Goal: Find contact information: Find contact information

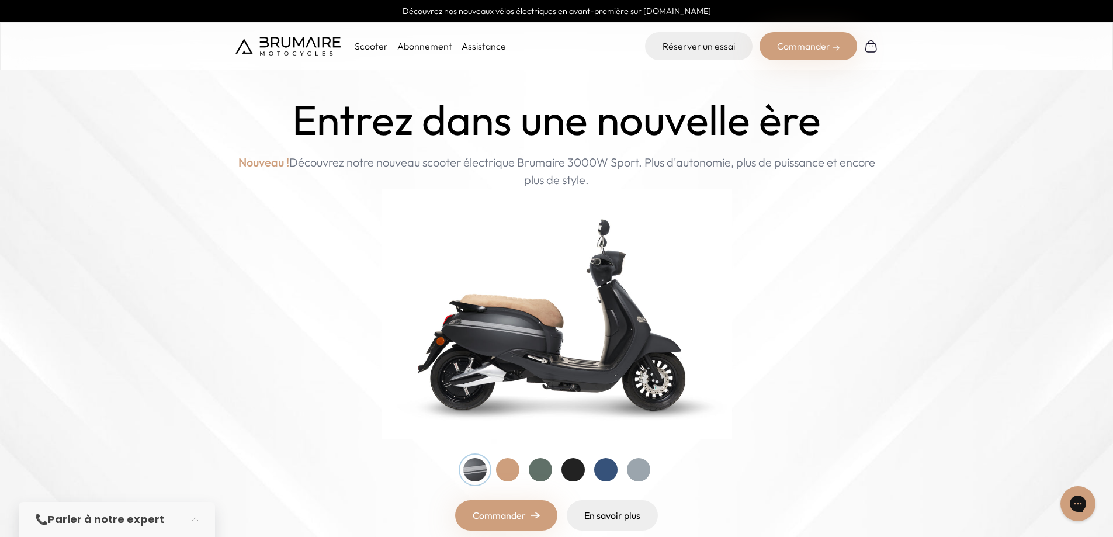
click at [367, 44] on p "Scooter" at bounding box center [371, 46] width 33 height 14
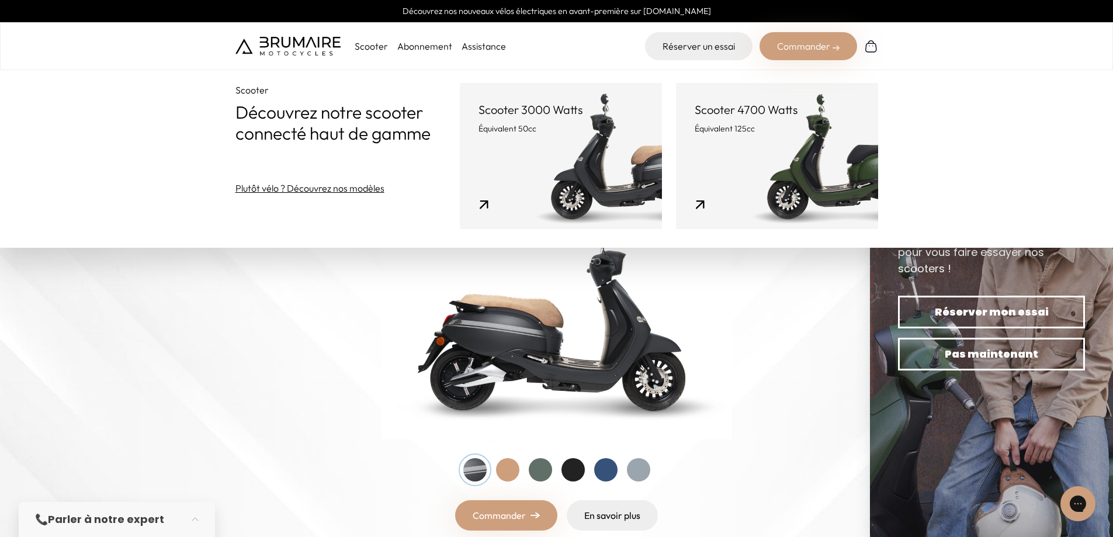
click at [563, 148] on link "Scooter 3000 Watts Équivalent 50cc" at bounding box center [561, 156] width 202 height 146
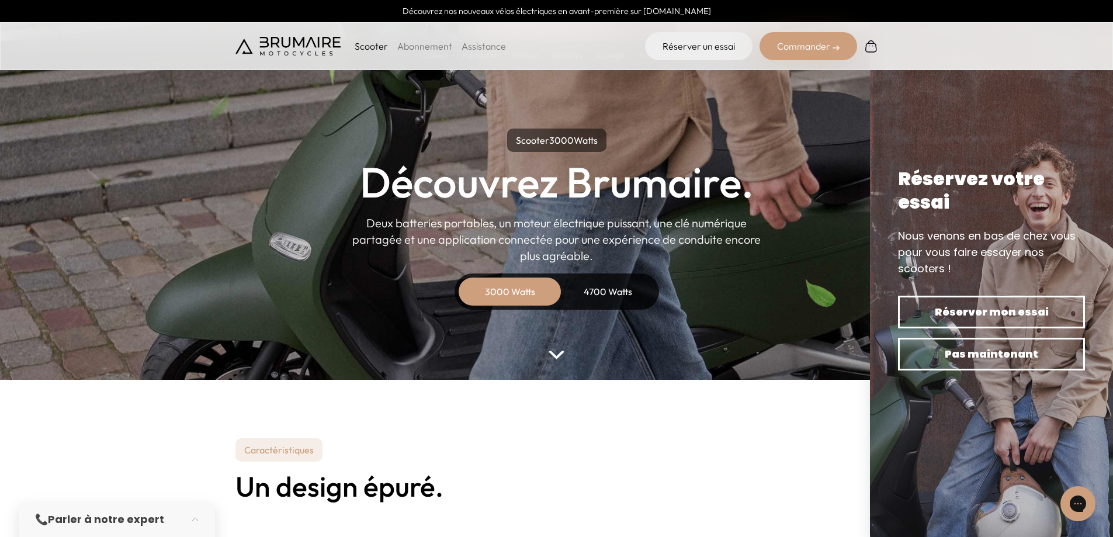
click at [481, 47] on link "Assistance" at bounding box center [484, 46] width 44 height 12
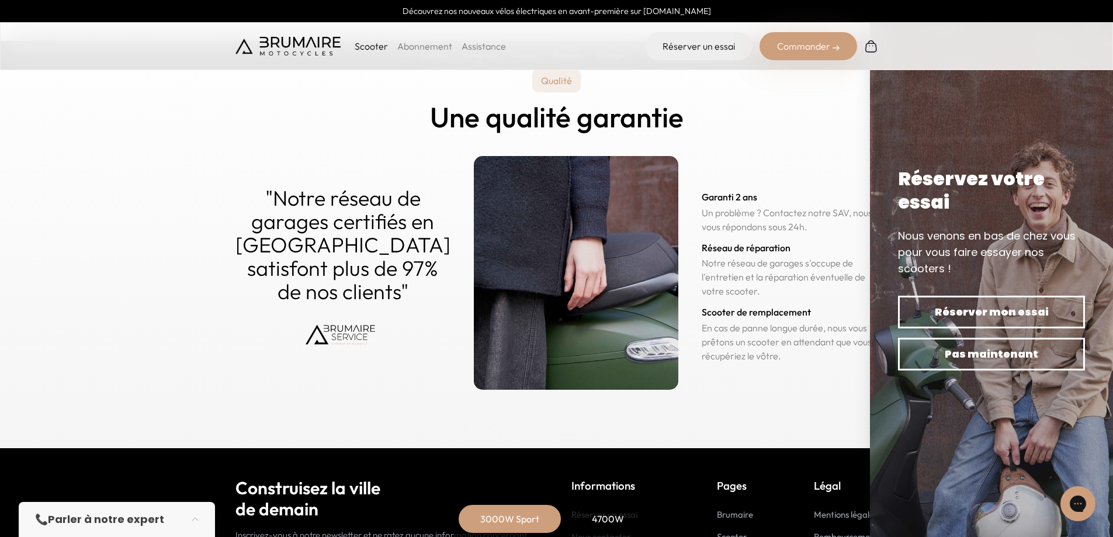
scroll to position [5758, 0]
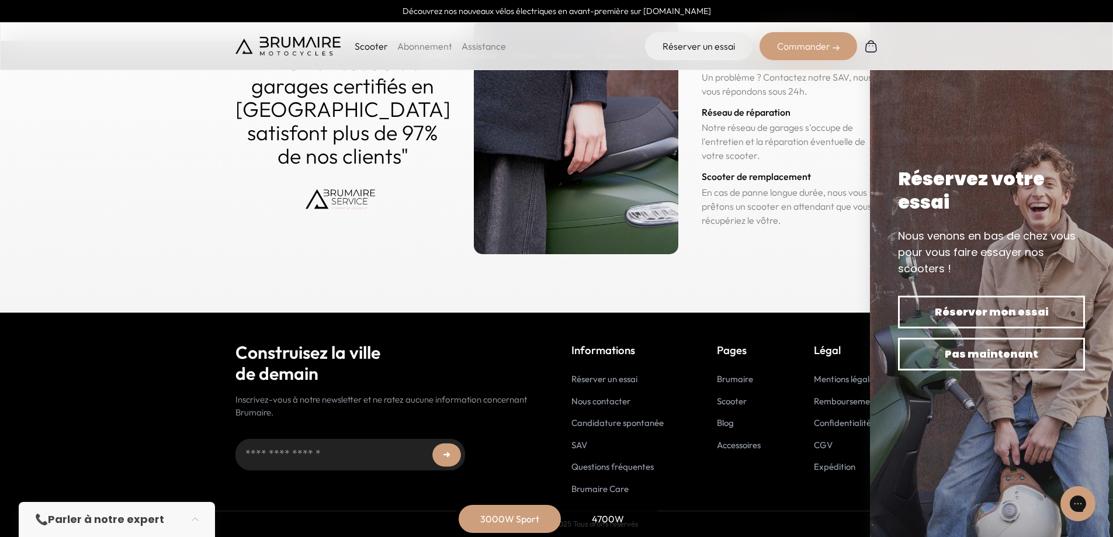
click at [591, 400] on link "Nous contacter" at bounding box center [601, 401] width 59 height 11
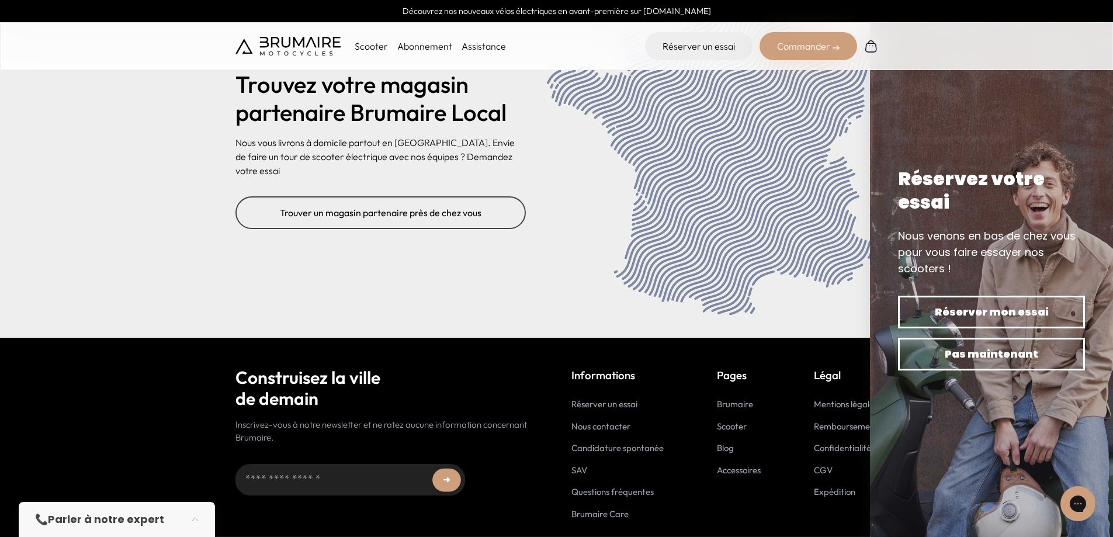
scroll to position [4751, 0]
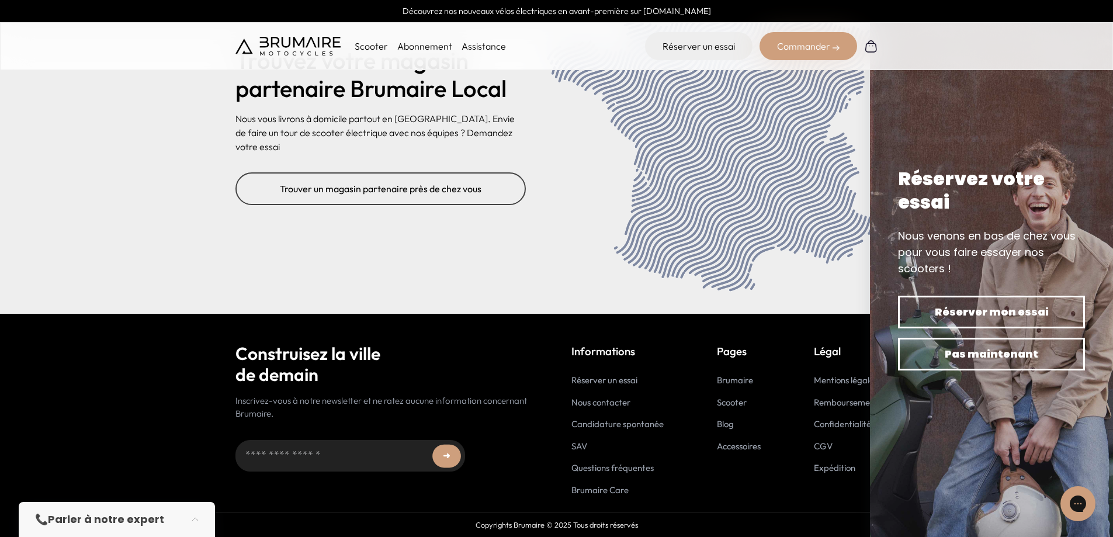
drag, startPoint x: 1117, startPoint y: 34, endPoint x: 15, endPoint y: 32, distance: 1102.2
click at [586, 405] on link "Nous contacter" at bounding box center [601, 402] width 59 height 11
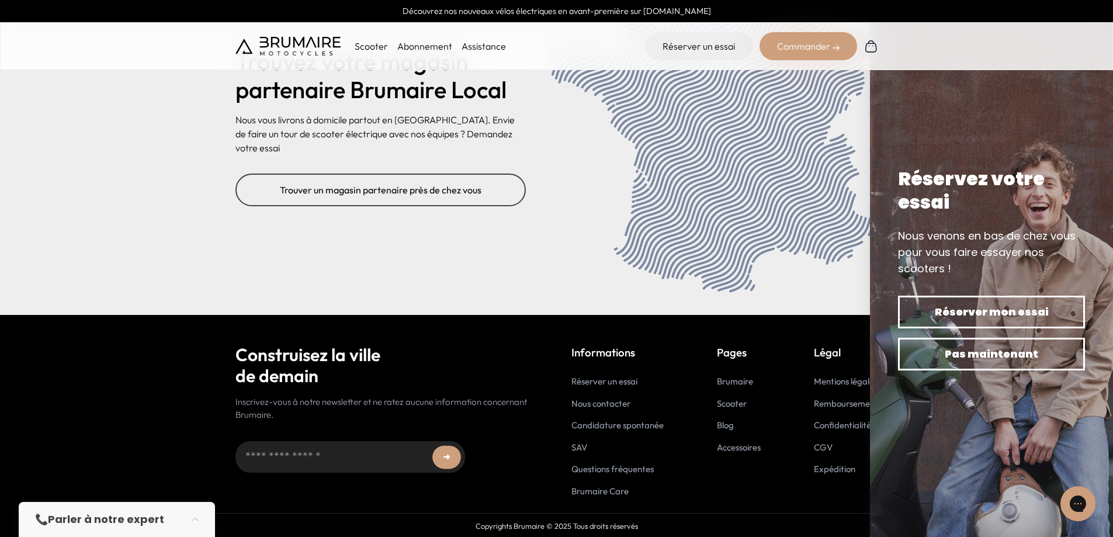
click at [579, 446] on link "SAV" at bounding box center [580, 447] width 16 height 11
